Goal: Answer question/provide support: Share knowledge or assist other users

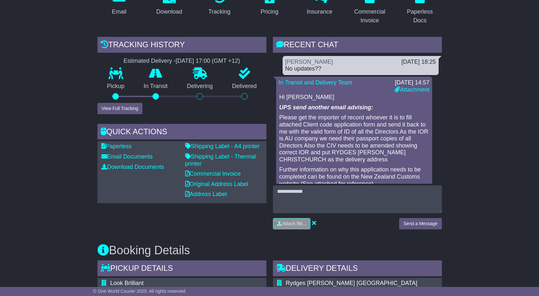
scroll to position [130, 0]
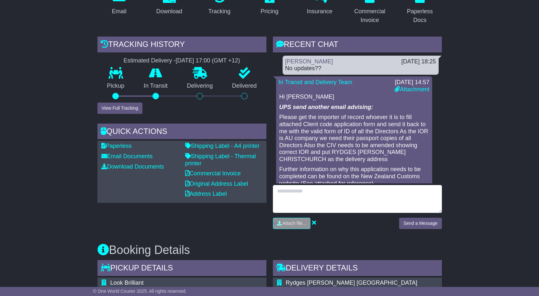
click at [326, 192] on textarea at bounding box center [357, 199] width 169 height 28
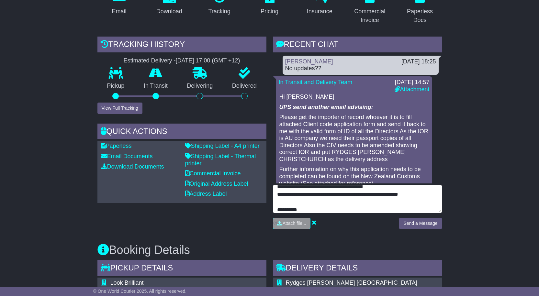
scroll to position [20, 0]
type textarea "**********"
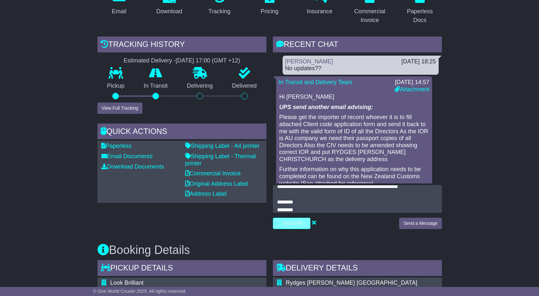
click at [290, 223] on input "file" at bounding box center [261, 223] width 98 height 11
click at [303, 226] on input "file" at bounding box center [270, 223] width 98 height 11
type input "**********"
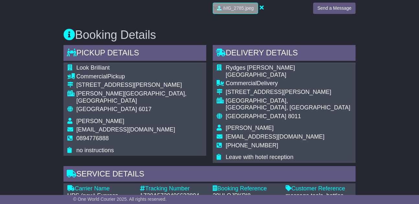
scroll to position [270, 0]
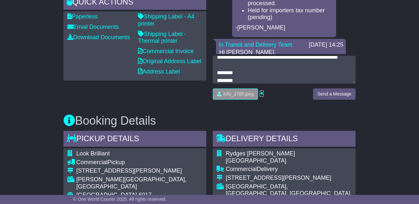
click at [263, 95] on icon at bounding box center [262, 93] width 4 height 6
click at [238, 93] on input "file" at bounding box center [201, 94] width 98 height 11
click at [232, 96] on input "file" at bounding box center [201, 94] width 98 height 11
type input "**********"
click at [335, 89] on button "Send a Message" at bounding box center [334, 93] width 42 height 11
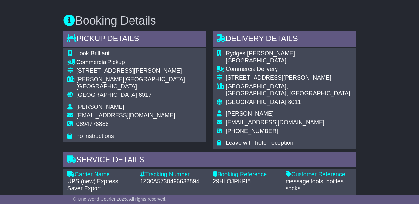
scroll to position [335, 0]
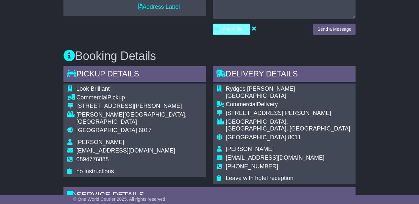
click at [230, 30] on input "file" at bounding box center [201, 29] width 98 height 11
type input "**********"
click at [319, 31] on button "Send a Message" at bounding box center [334, 29] width 42 height 11
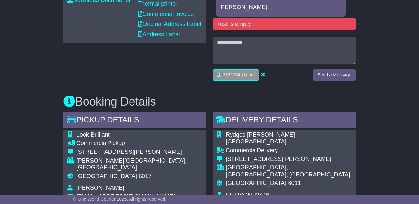
scroll to position [270, 0]
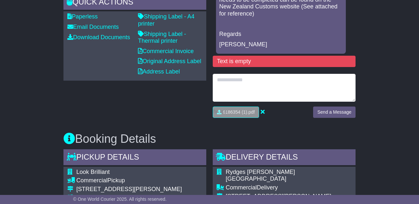
click at [245, 85] on textarea at bounding box center [284, 88] width 143 height 28
type textarea "**********"
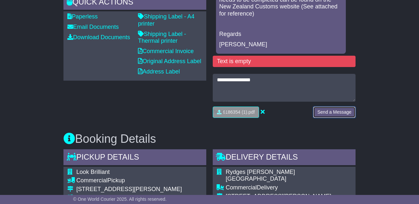
click at [344, 116] on button "Send a Message" at bounding box center [334, 112] width 42 height 11
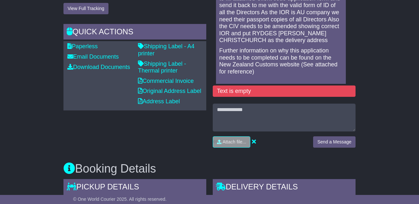
scroll to position [238, 0]
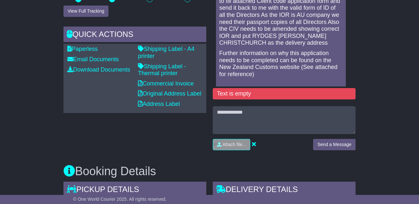
click at [259, 47] on p "Please get the importer of record whoever it is to fill attached Client code ap…" at bounding box center [280, 19] width 123 height 56
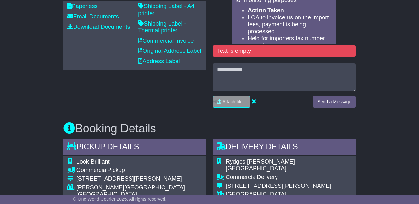
scroll to position [270, 0]
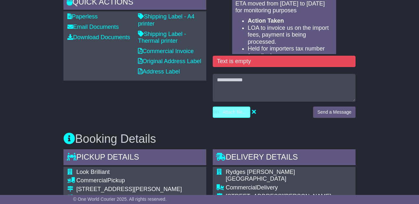
click at [227, 116] on input "file" at bounding box center [201, 112] width 98 height 11
type input "**********"
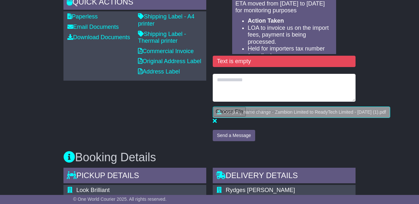
click at [253, 85] on textarea at bounding box center [284, 88] width 143 height 28
type textarea "**********"
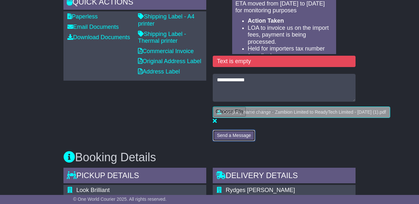
click at [236, 137] on button "Send a Message" at bounding box center [234, 135] width 42 height 11
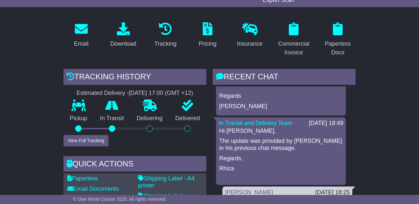
scroll to position [0, 0]
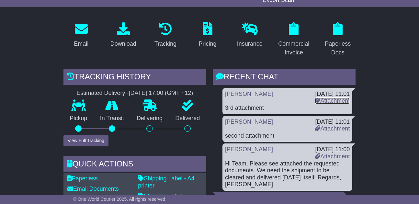
click at [334, 99] on link "Attachment" at bounding box center [332, 100] width 35 height 6
click at [329, 128] on link "Attachment" at bounding box center [332, 128] width 35 height 6
click at [334, 156] on link "Attachment" at bounding box center [332, 156] width 35 height 6
click at [330, 127] on link "Attachment" at bounding box center [332, 128] width 35 height 6
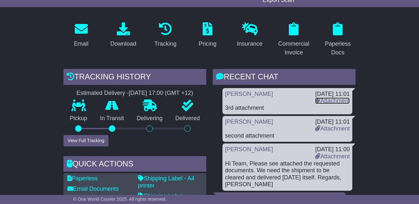
click at [319, 97] on link "Attachment" at bounding box center [332, 100] width 35 height 6
click at [329, 128] on link "Attachment" at bounding box center [332, 128] width 35 height 6
click at [331, 153] on link "Attachment" at bounding box center [332, 156] width 35 height 6
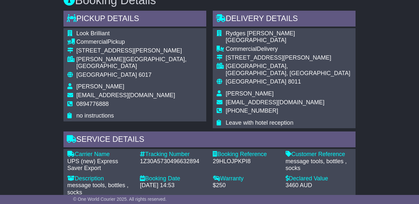
scroll to position [335, 0]
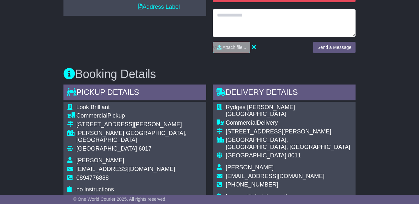
click at [230, 18] on textarea at bounding box center [284, 23] width 143 height 28
click at [232, 15] on textarea "**********" at bounding box center [284, 23] width 143 height 28
type textarea "**********"
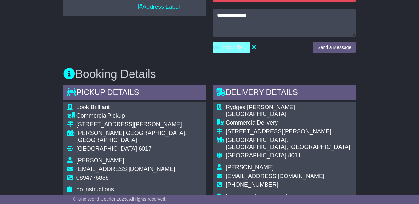
click at [235, 49] on input "file" at bounding box center [201, 47] width 98 height 11
type input "**********"
click at [336, 43] on button "Send a Message" at bounding box center [334, 47] width 42 height 11
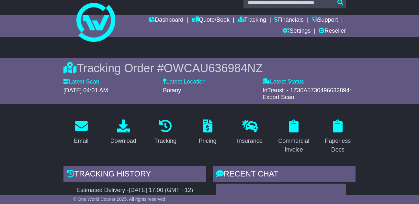
scroll to position [0, 0]
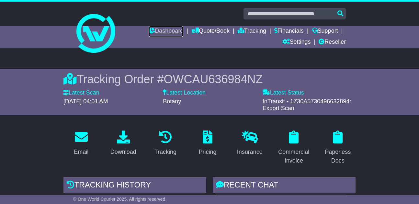
click at [164, 28] on link "Dashboard" at bounding box center [166, 31] width 35 height 11
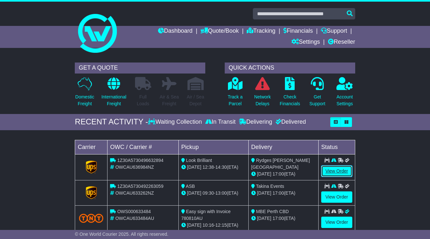
click at [330, 167] on link "View Order" at bounding box center [336, 170] width 31 height 11
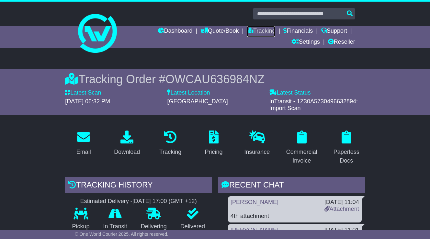
click at [260, 31] on link "Tracking" at bounding box center [261, 31] width 28 height 11
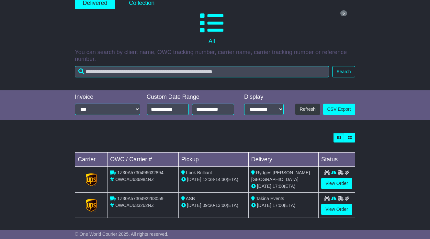
scroll to position [116, 0]
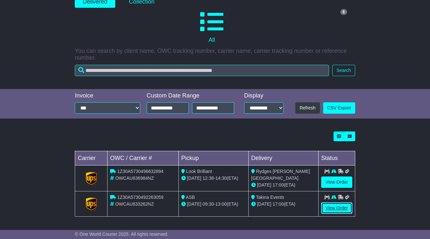
click at [333, 207] on link "View Order" at bounding box center [336, 207] width 31 height 11
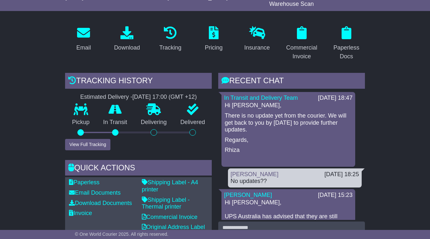
scroll to position [130, 0]
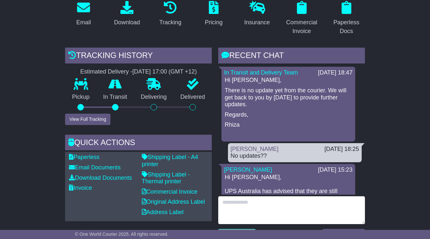
click at [226, 215] on textarea at bounding box center [291, 210] width 147 height 28
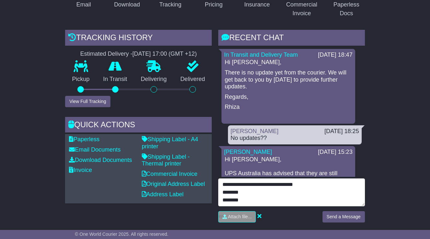
scroll to position [162, 0]
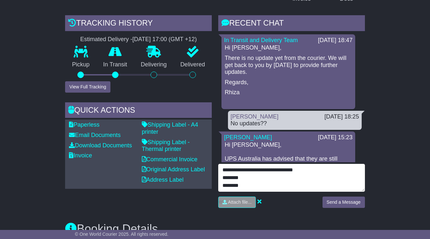
type textarea "**********"
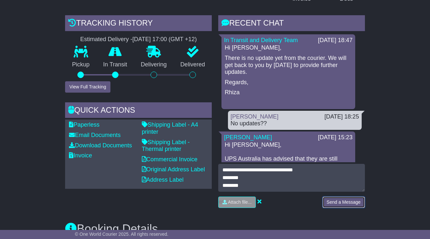
click at [352, 202] on button "Send a Message" at bounding box center [344, 202] width 42 height 11
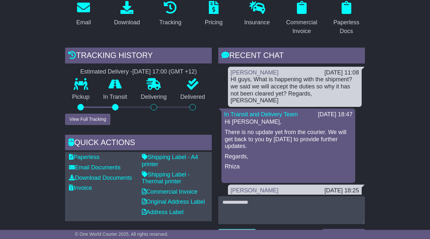
scroll to position [97, 0]
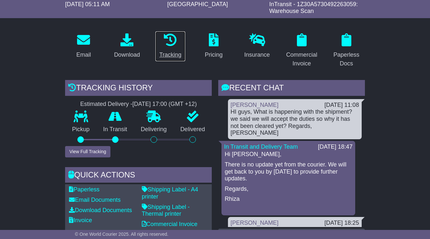
click at [167, 51] on div "Tracking" at bounding box center [170, 55] width 22 height 9
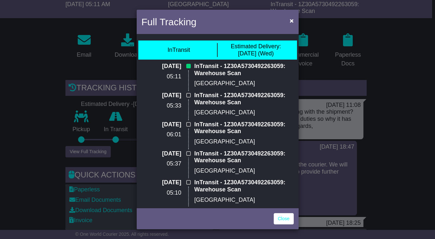
click at [384, 63] on div "Full Tracking × InTransit Estimated Delivery: 27 Aug (Wed) 26 Aug 2025 05:11 In…" at bounding box center [217, 119] width 435 height 239
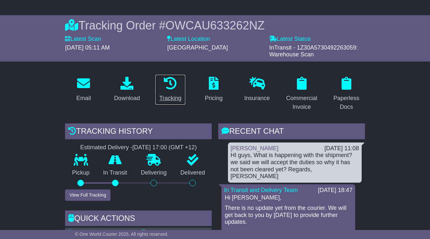
scroll to position [0, 0]
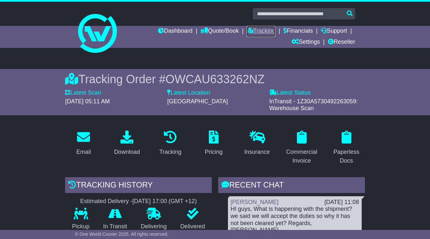
click at [252, 28] on link "Tracking" at bounding box center [261, 31] width 28 height 11
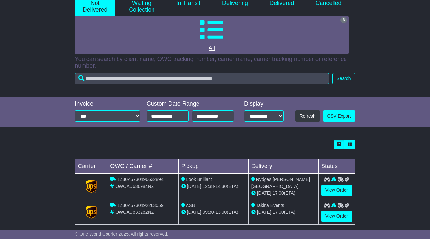
scroll to position [116, 0]
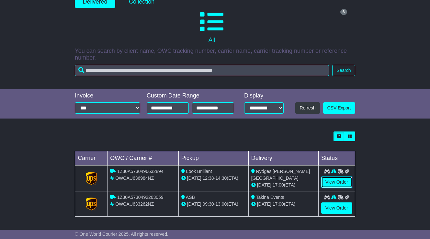
click at [341, 180] on link "View Order" at bounding box center [336, 181] width 31 height 11
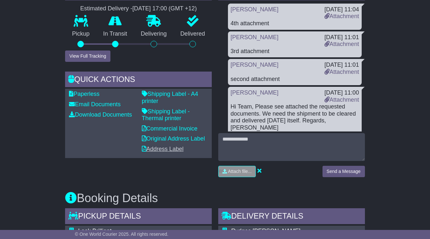
scroll to position [194, 0]
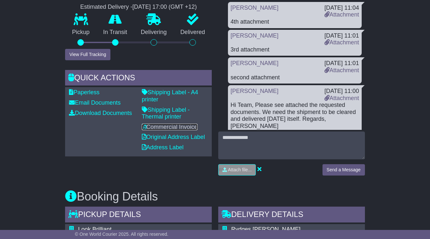
click at [157, 129] on link "Commercial Invoice" at bounding box center [170, 127] width 56 height 6
